Goal: Find contact information: Find contact information

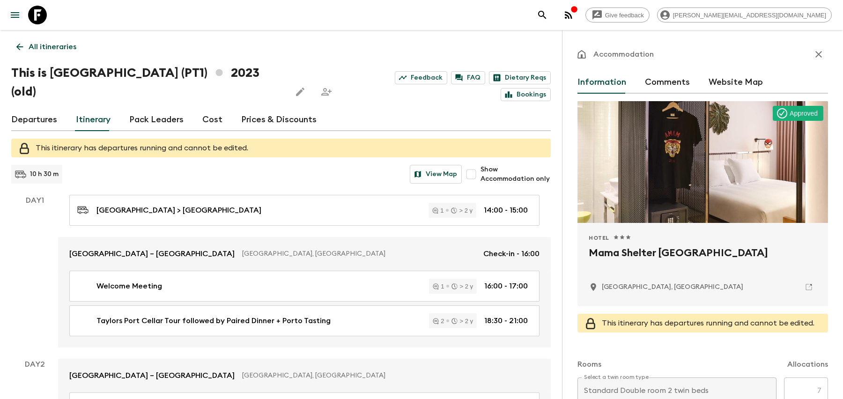
click at [552, 12] on button "search adventures" at bounding box center [542, 15] width 19 height 19
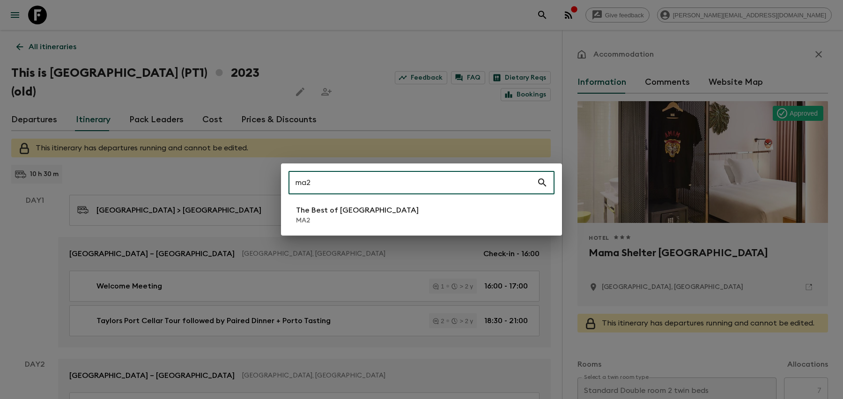
type input "ma2"
click at [311, 221] on p "MA2" at bounding box center [357, 220] width 123 height 9
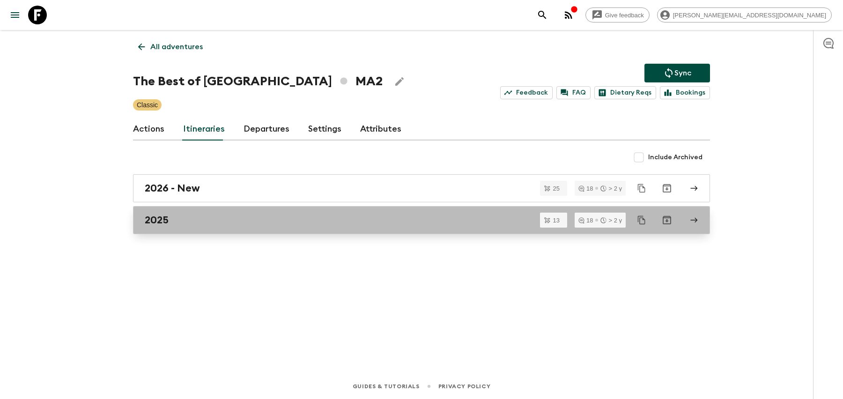
click at [311, 222] on div "2025" at bounding box center [413, 220] width 536 height 12
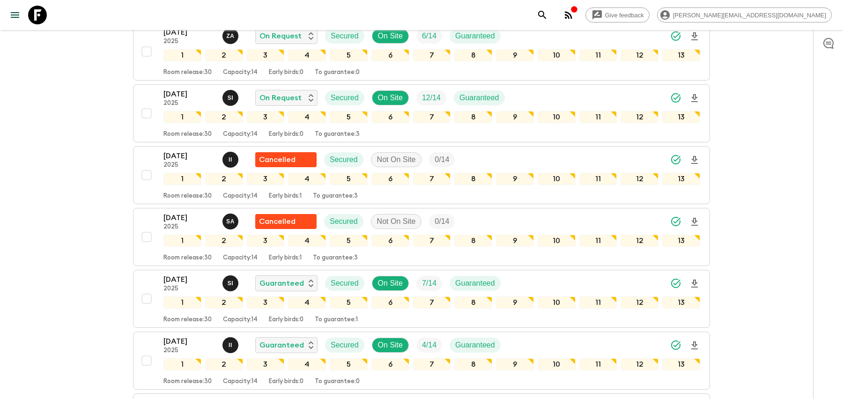
scroll to position [314, 0]
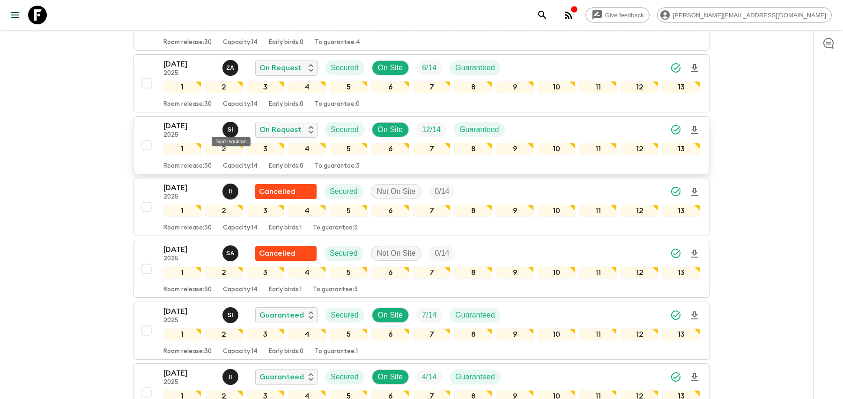
click at [228, 126] on p "S I" at bounding box center [231, 129] width 6 height 7
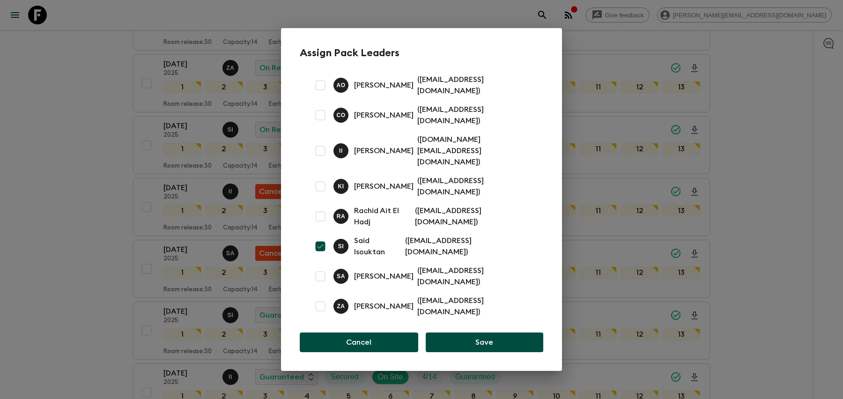
click at [360, 333] on button "Cancel" at bounding box center [359, 343] width 119 height 20
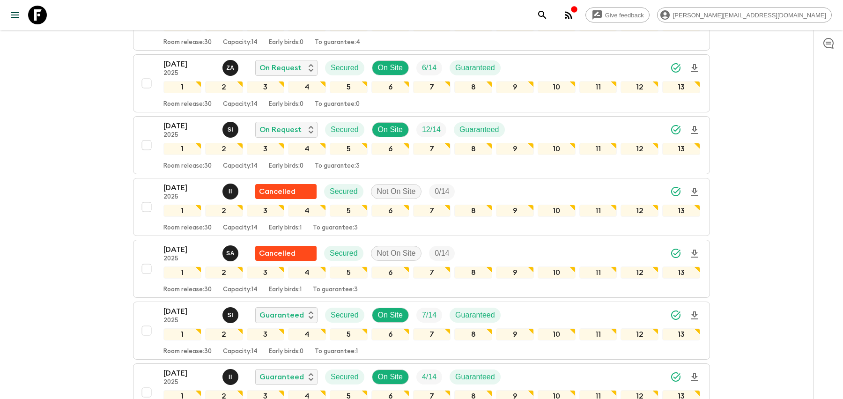
click at [548, 11] on icon "search adventures" at bounding box center [542, 14] width 11 height 11
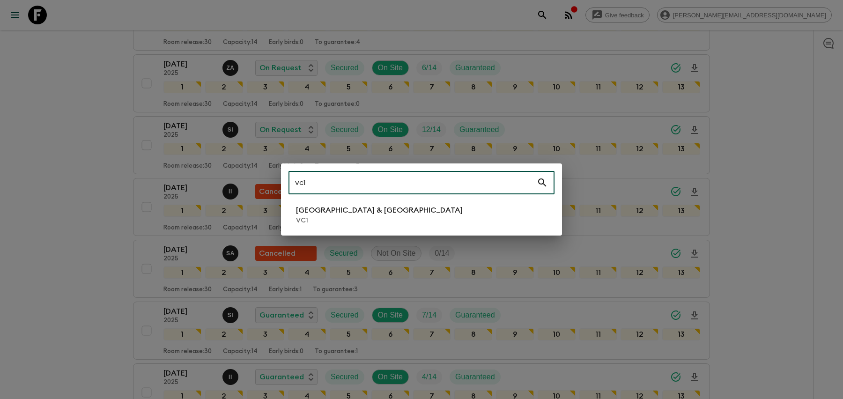
type input "vc1"
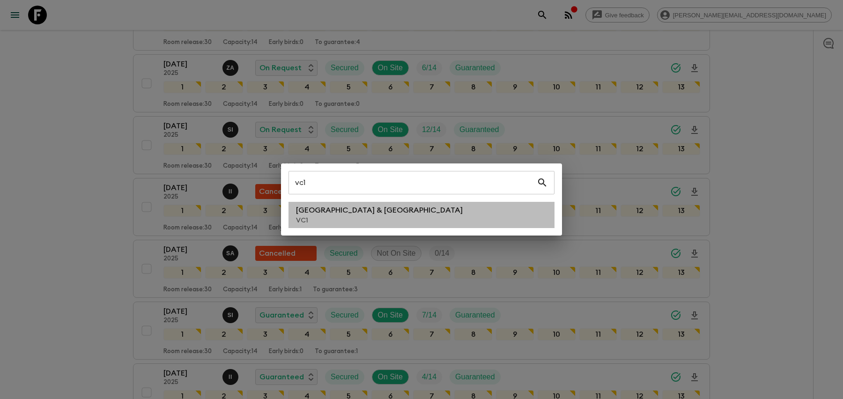
click at [334, 213] on p "[GEOGRAPHIC_DATA] & [GEOGRAPHIC_DATA]" at bounding box center [379, 210] width 167 height 11
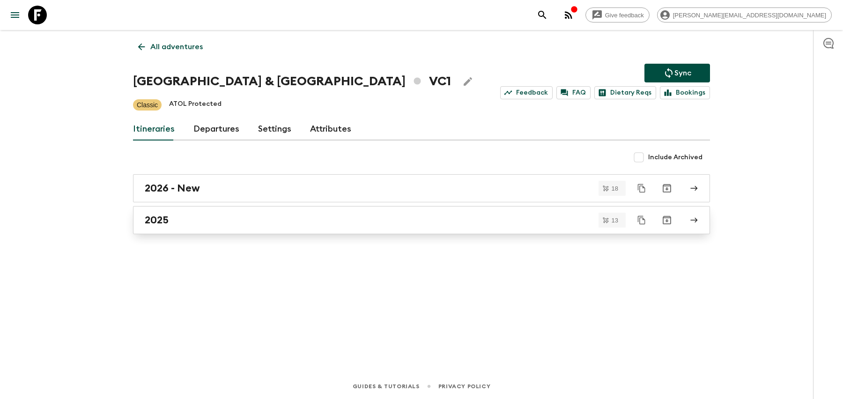
click at [302, 224] on div "2025" at bounding box center [413, 220] width 536 height 12
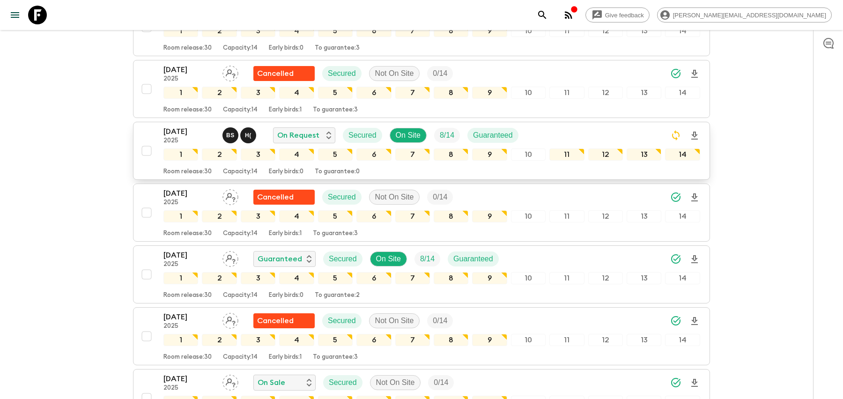
scroll to position [218, 0]
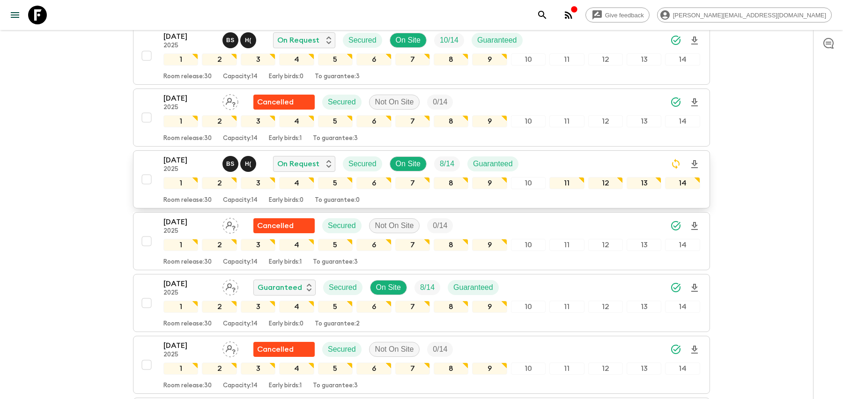
click at [230, 160] on p "B S" at bounding box center [230, 163] width 8 height 7
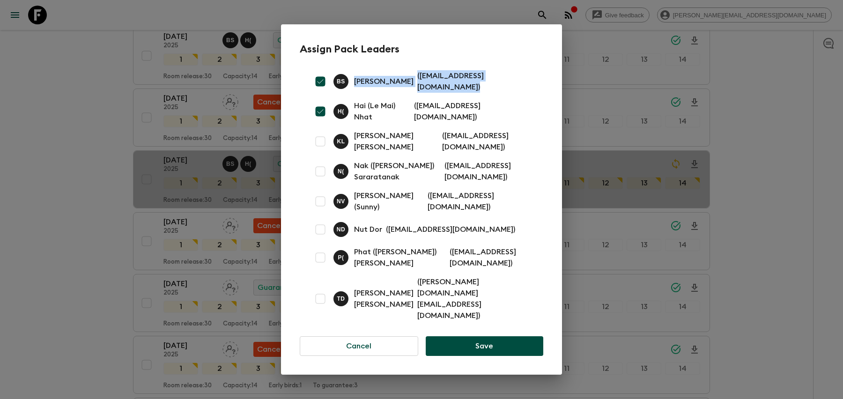
drag, startPoint x: 483, startPoint y: 100, endPoint x: 352, endPoint y: 99, distance: 131.2
click at [352, 96] on div "B S [PERSON_NAME] ( [EMAIL_ADDRESS][DOMAIN_NAME] )" at bounding box center [422, 82] width 244 height 30
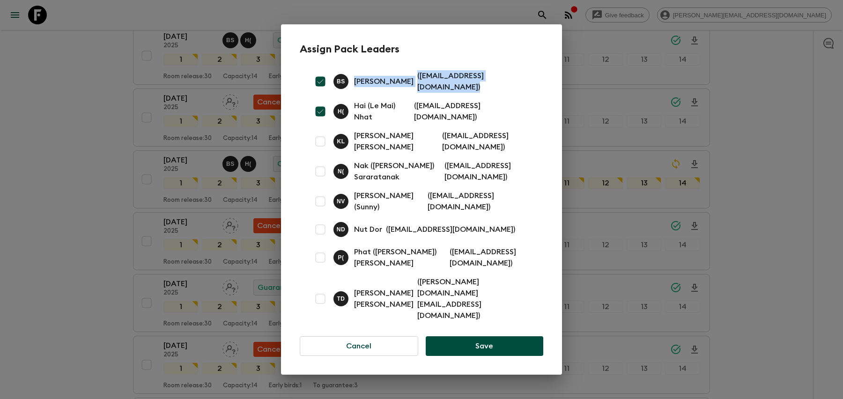
copy div "[PERSON_NAME] ( [EMAIL_ADDRESS][DOMAIN_NAME] )"
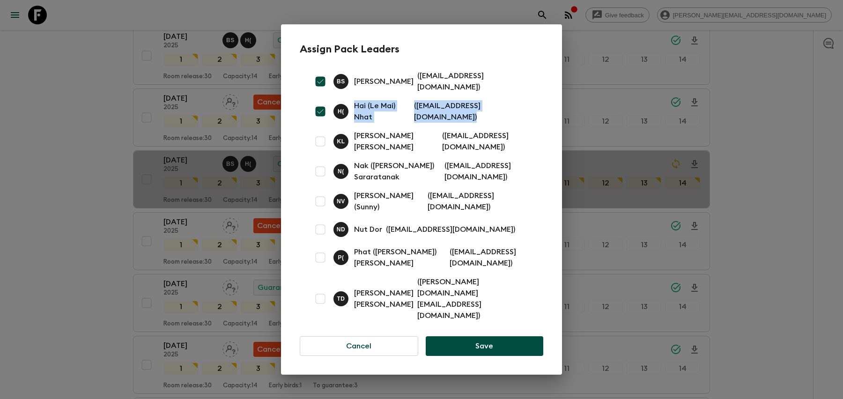
drag, startPoint x: 510, startPoint y: 128, endPoint x: 353, endPoint y: 125, distance: 157.0
click at [353, 125] on div "H ( Hai (Le Mai) Nhat ( [EMAIL_ADDRESS][DOMAIN_NAME] )" at bounding box center [422, 111] width 244 height 30
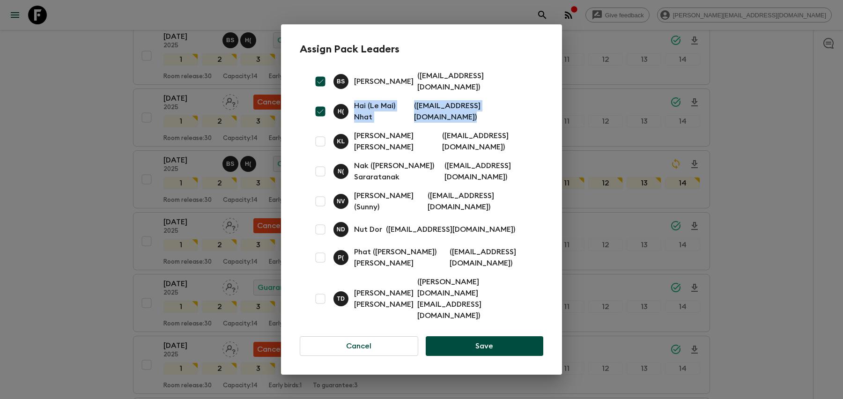
copy div "Hai (Le Mai) Nhat ( [EMAIL_ADDRESS][DOMAIN_NAME] )"
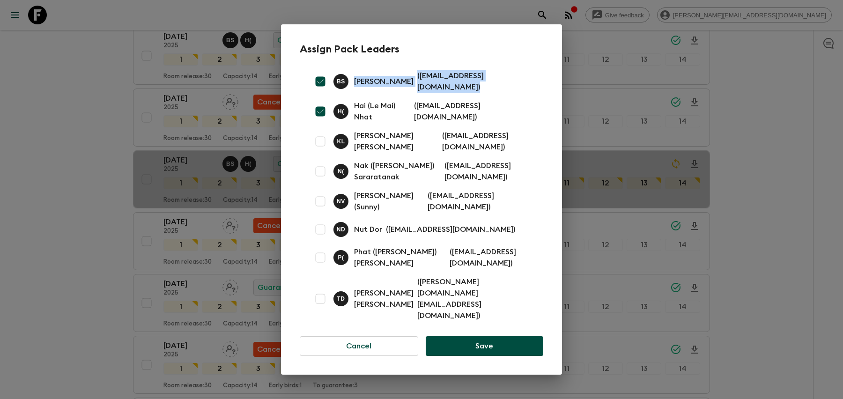
drag, startPoint x: 487, startPoint y: 99, endPoint x: 352, endPoint y: 98, distance: 134.4
click at [352, 96] on div "B S [PERSON_NAME] ( [EMAIL_ADDRESS][DOMAIN_NAME] )" at bounding box center [422, 82] width 244 height 30
copy div "[PERSON_NAME] ( [EMAIL_ADDRESS][DOMAIN_NAME] )"
click at [744, 98] on div "Assign Pack Leaders B S [PERSON_NAME] ( [EMAIL_ADDRESS][DOMAIN_NAME] ) H ( Hai …" at bounding box center [421, 199] width 843 height 399
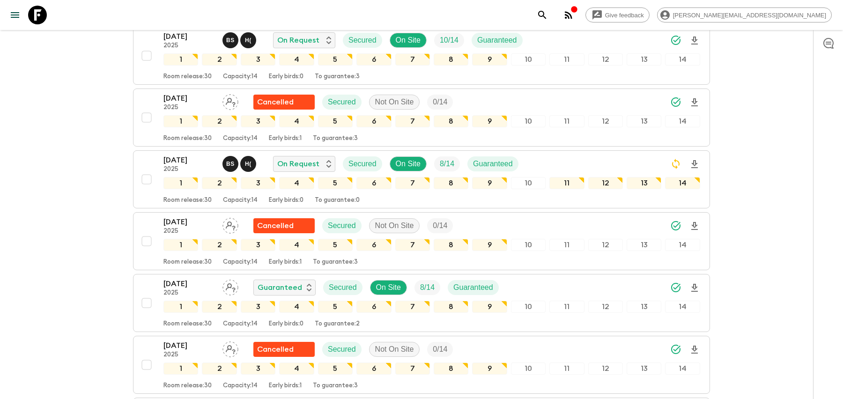
click at [552, 15] on button "search adventures" at bounding box center [542, 15] width 19 height 19
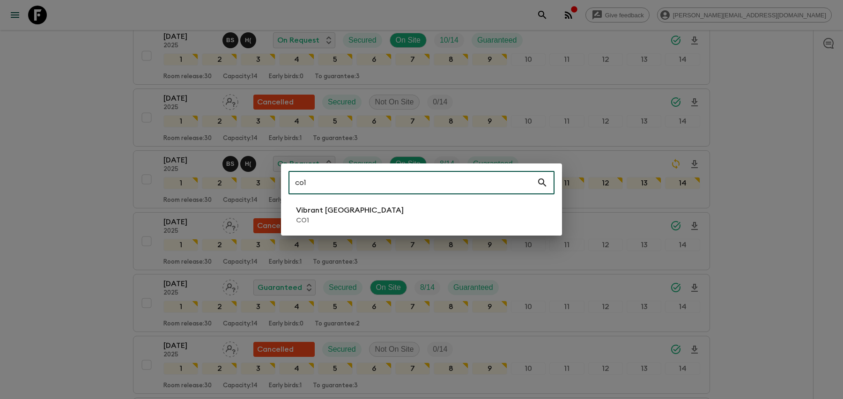
type input "co1"
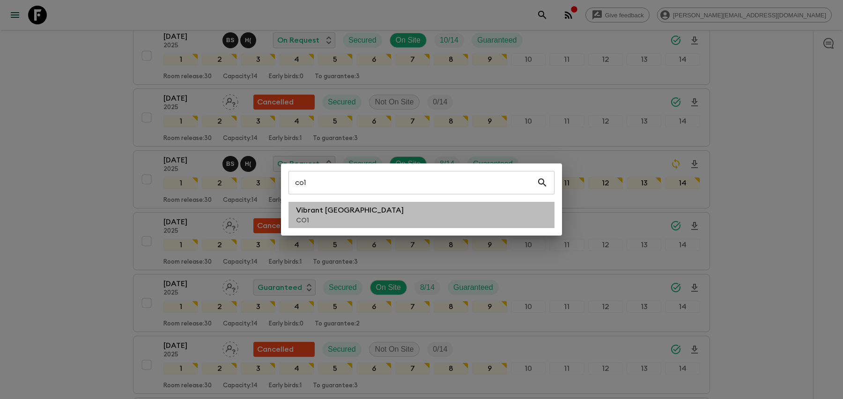
click at [337, 222] on p "CO1" at bounding box center [350, 220] width 108 height 9
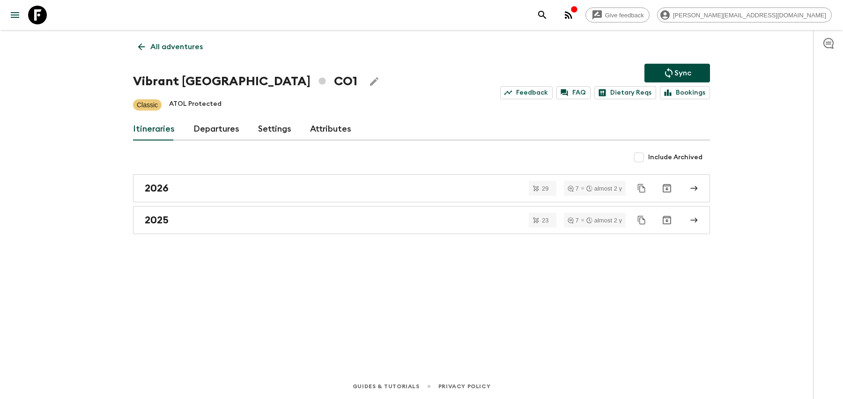
click at [337, 222] on div "2025" at bounding box center [413, 220] width 536 height 12
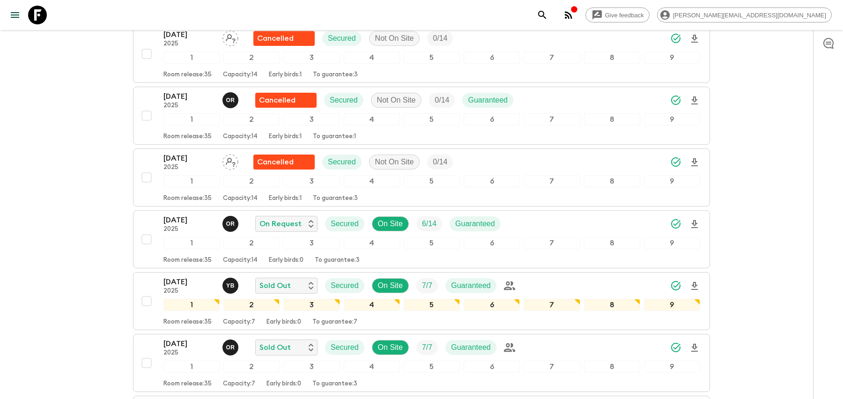
scroll to position [670, 0]
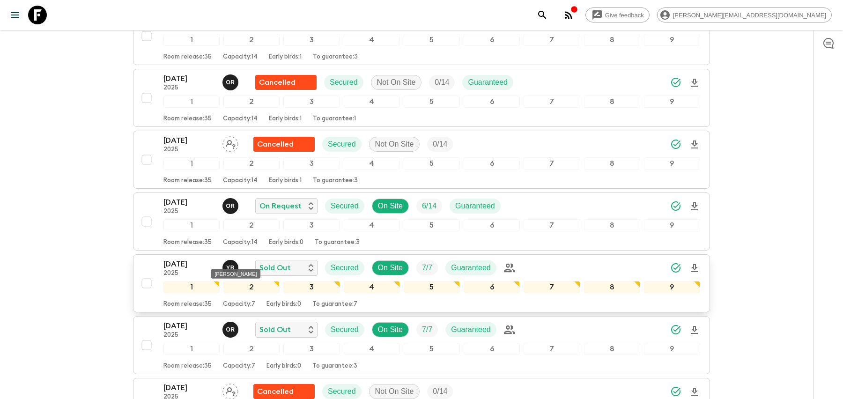
click at [234, 260] on div "Y B" at bounding box center [231, 268] width 16 height 16
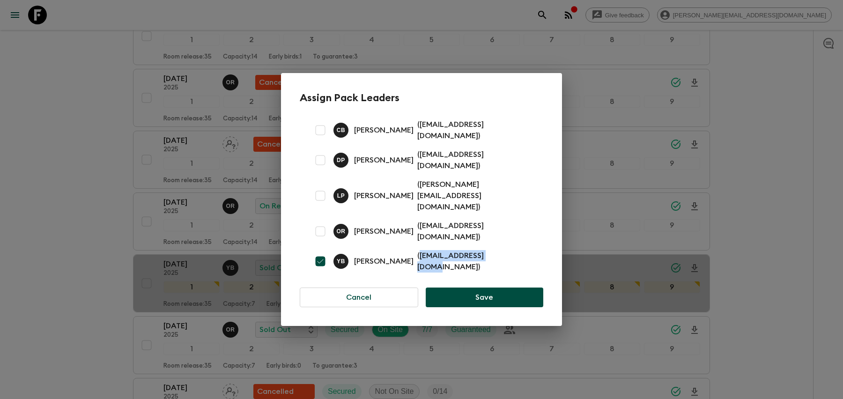
drag, startPoint x: 411, startPoint y: 246, endPoint x: 496, endPoint y: 246, distance: 84.3
click at [496, 250] on p "( [EMAIL_ADDRESS][DOMAIN_NAME] )" at bounding box center [474, 261] width 115 height 22
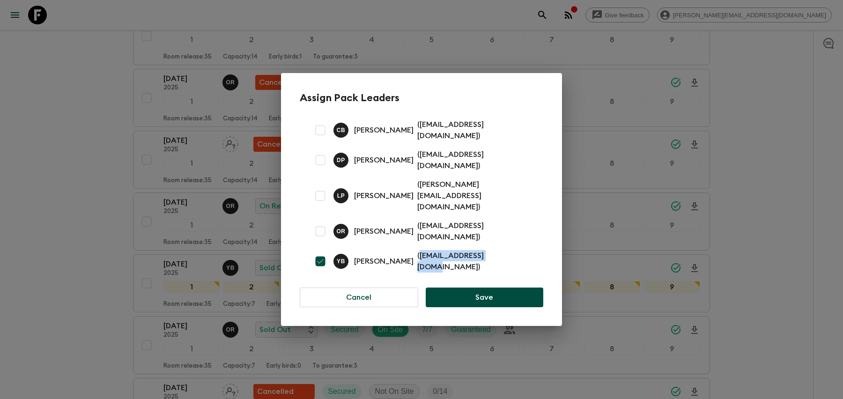
copy p "[EMAIL_ADDRESS][DOMAIN_NAME]"
click at [515, 246] on div "Y B [PERSON_NAME] ( [EMAIL_ADDRESS][DOMAIN_NAME] )" at bounding box center [422, 261] width 244 height 30
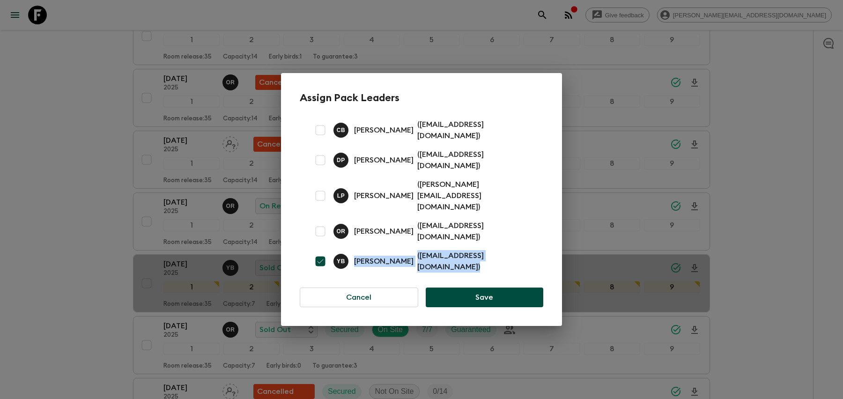
drag, startPoint x: 507, startPoint y: 249, endPoint x: 352, endPoint y: 245, distance: 155.1
click at [352, 246] on div "Y B [PERSON_NAME] ( [EMAIL_ADDRESS][DOMAIN_NAME] )" at bounding box center [422, 261] width 244 height 30
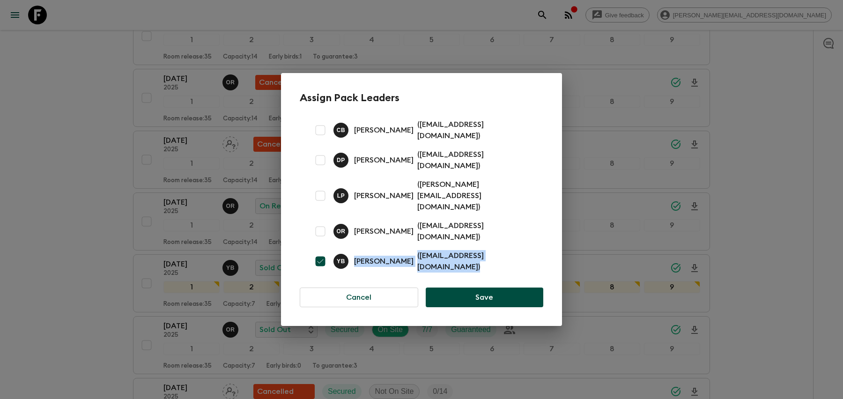
copy div "[PERSON_NAME] ( [EMAIL_ADDRESS][DOMAIN_NAME] )"
